Goal: Task Accomplishment & Management: Manage account settings

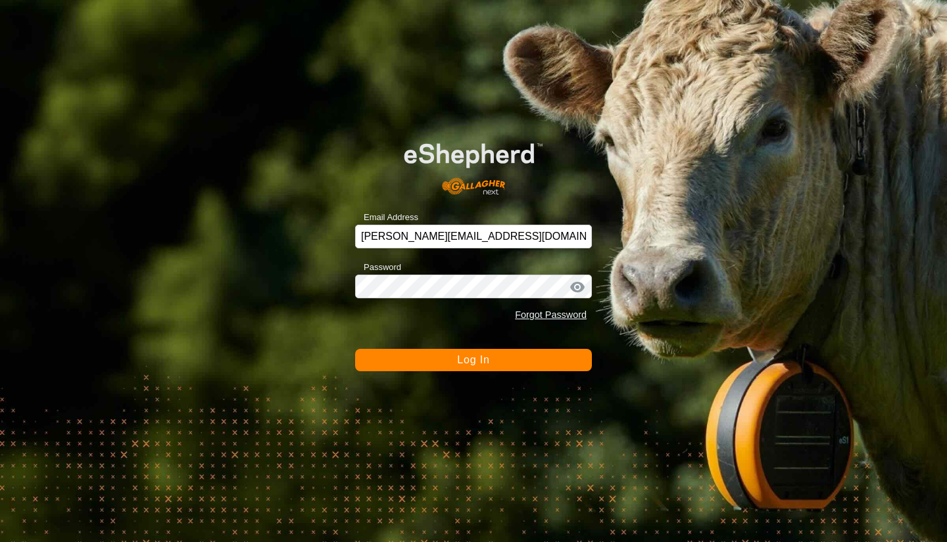
click at [474, 360] on span "Log In" at bounding box center [473, 359] width 32 height 11
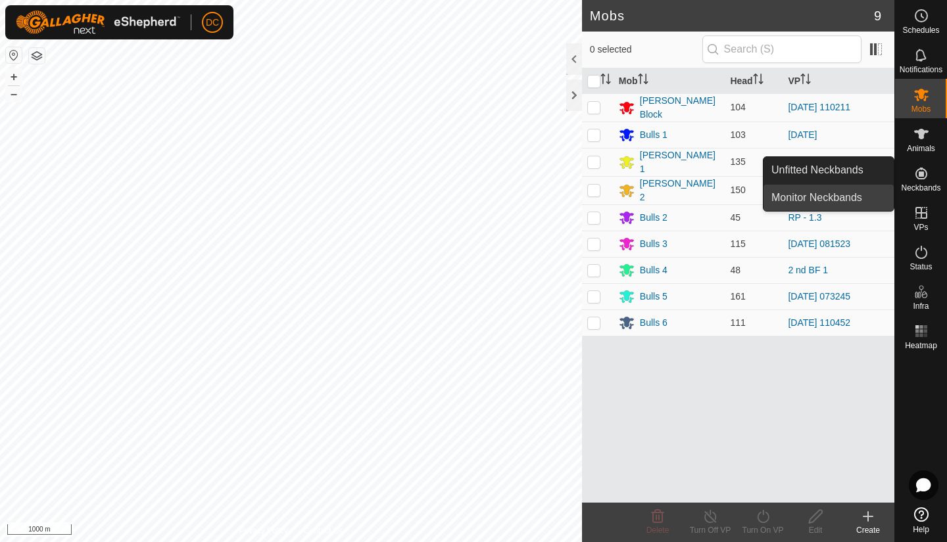
click at [849, 199] on link "Monitor Neckbands" at bounding box center [828, 198] width 130 height 26
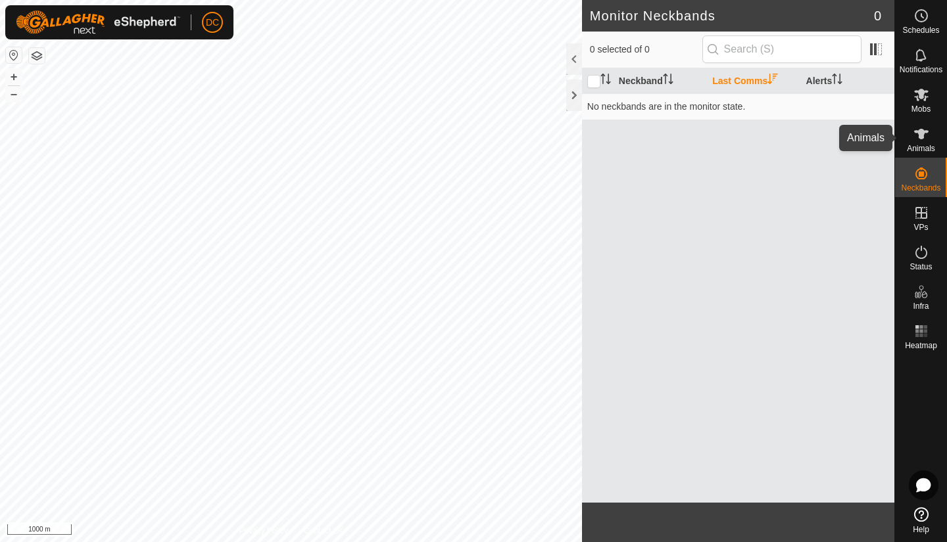
click at [919, 142] on es-animals-svg-icon at bounding box center [921, 134] width 24 height 21
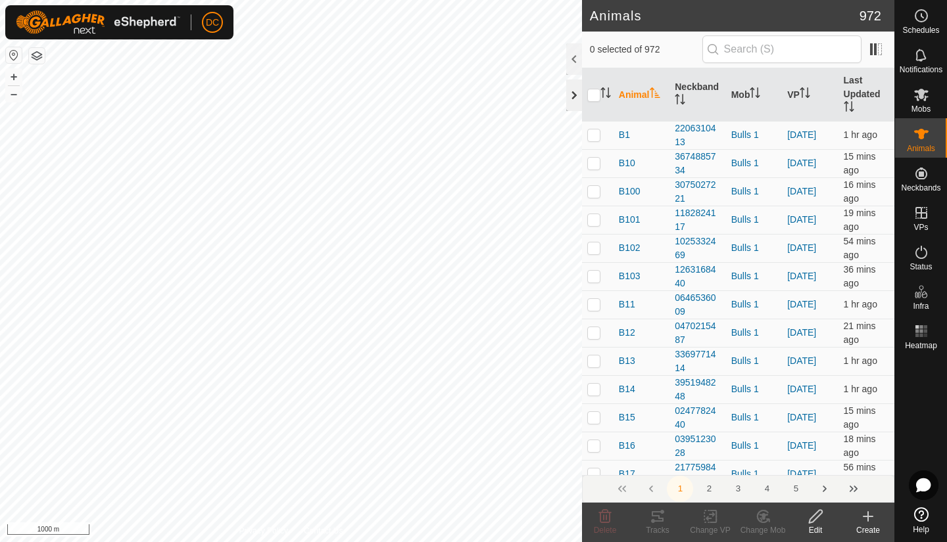
click at [573, 103] on div at bounding box center [574, 96] width 16 height 32
